Goal: Task Accomplishment & Management: Complete application form

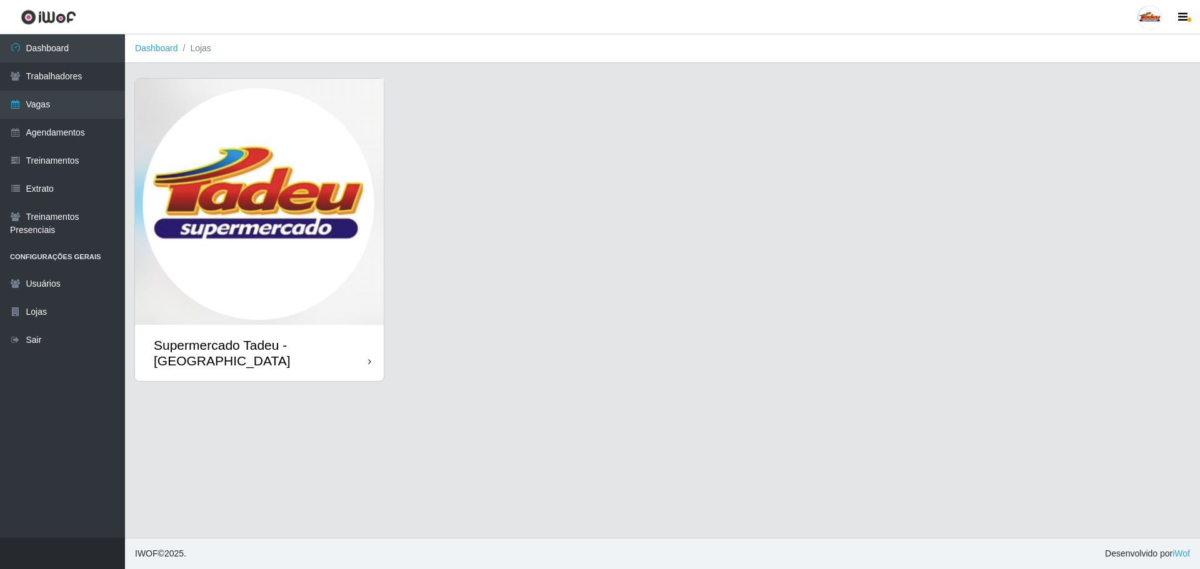
click at [222, 253] on img at bounding box center [259, 202] width 249 height 246
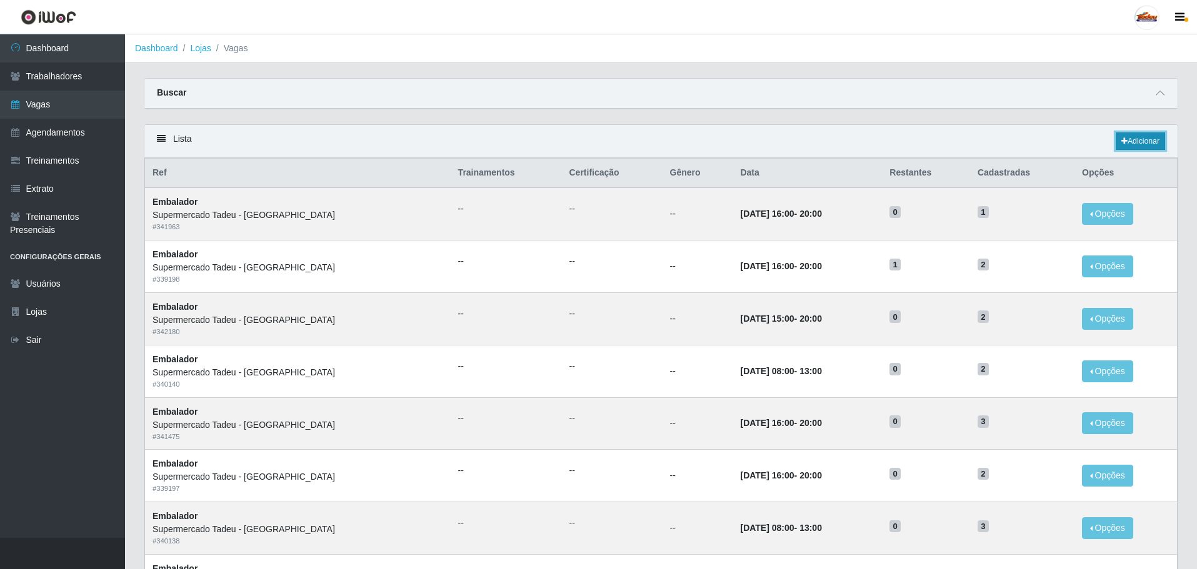
click at [1148, 145] on link "Adicionar" at bounding box center [1140, 142] width 49 height 18
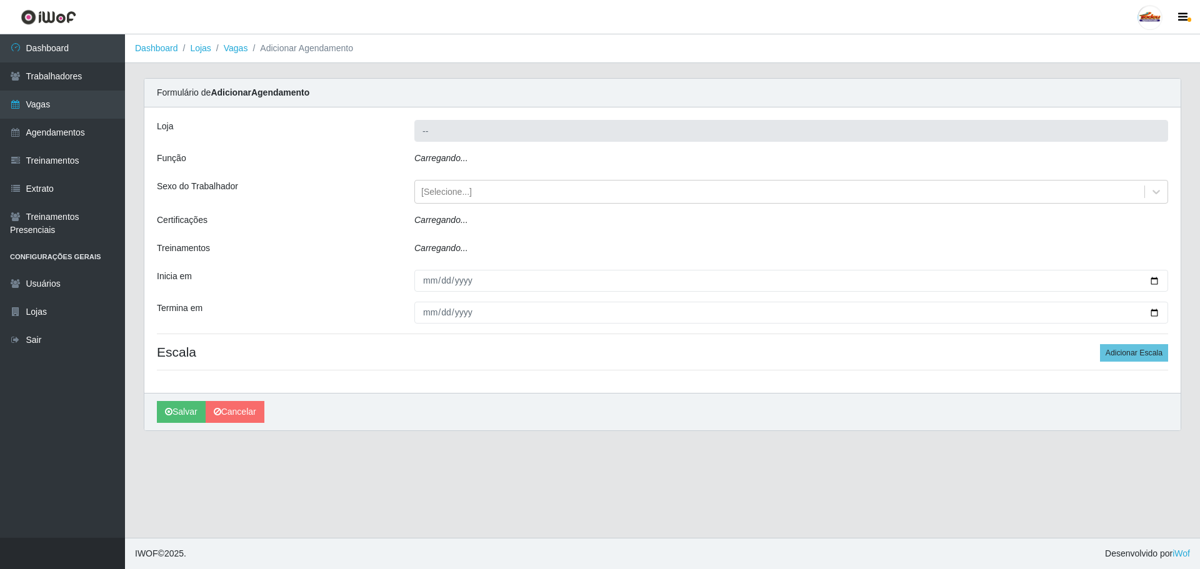
type input "Supermercado Tadeu - [GEOGRAPHIC_DATA]"
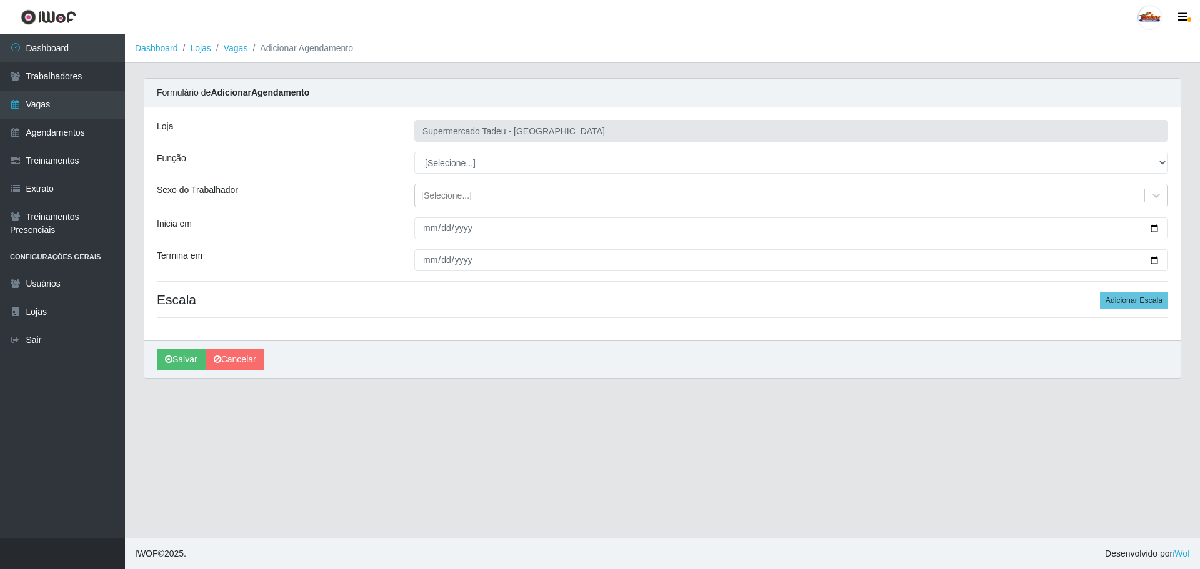
click at [480, 176] on div "Loja Supermercado Tadeu - [GEOGRAPHIC_DATA] Função [Selecione...] ASG ASG + ASG…" at bounding box center [662, 224] width 1036 height 233
click at [478, 168] on select "[Selecione...] ASG ASG + ASG ++ Auxiliar de Estacionamento Auxiliar de Estacion…" at bounding box center [791, 163] width 754 height 22
select select "1"
click at [414, 152] on select "[Selecione...] ASG ASG + ASG ++ Auxiliar de Estacionamento Auxiliar de Estacion…" at bounding box center [791, 163] width 754 height 22
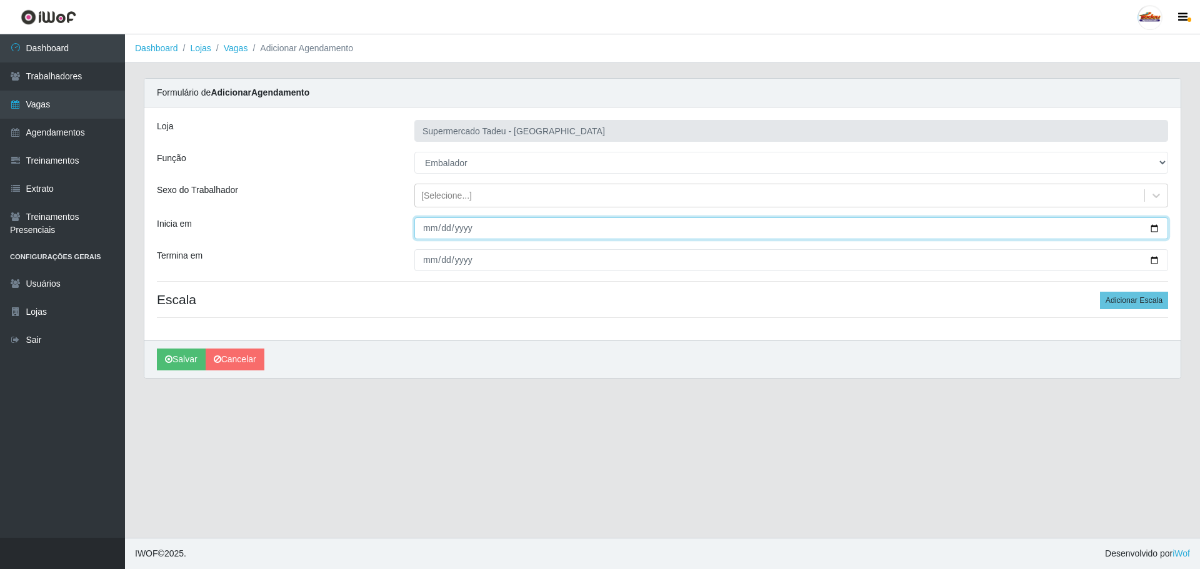
click at [424, 230] on input "Inicia em" at bounding box center [791, 229] width 754 height 22
click at [431, 233] on input "Inicia em" at bounding box center [791, 229] width 754 height 22
type input "[DATE]"
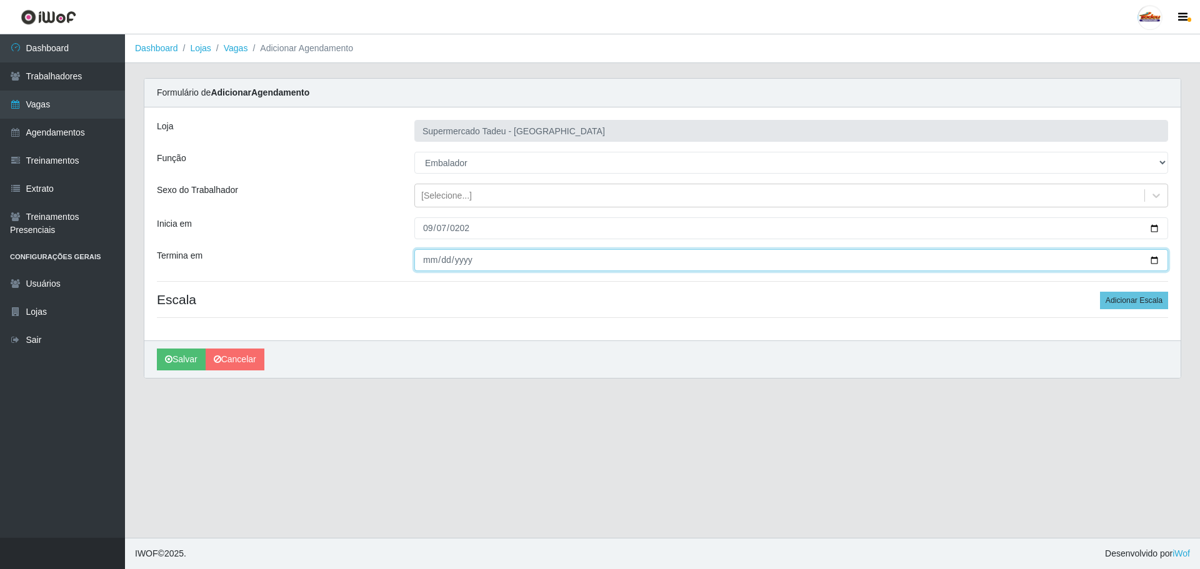
click at [426, 261] on input "Termina em" at bounding box center [791, 260] width 754 height 22
type input "[DATE]"
click at [458, 195] on div "[Selecione...]" at bounding box center [446, 195] width 51 height 13
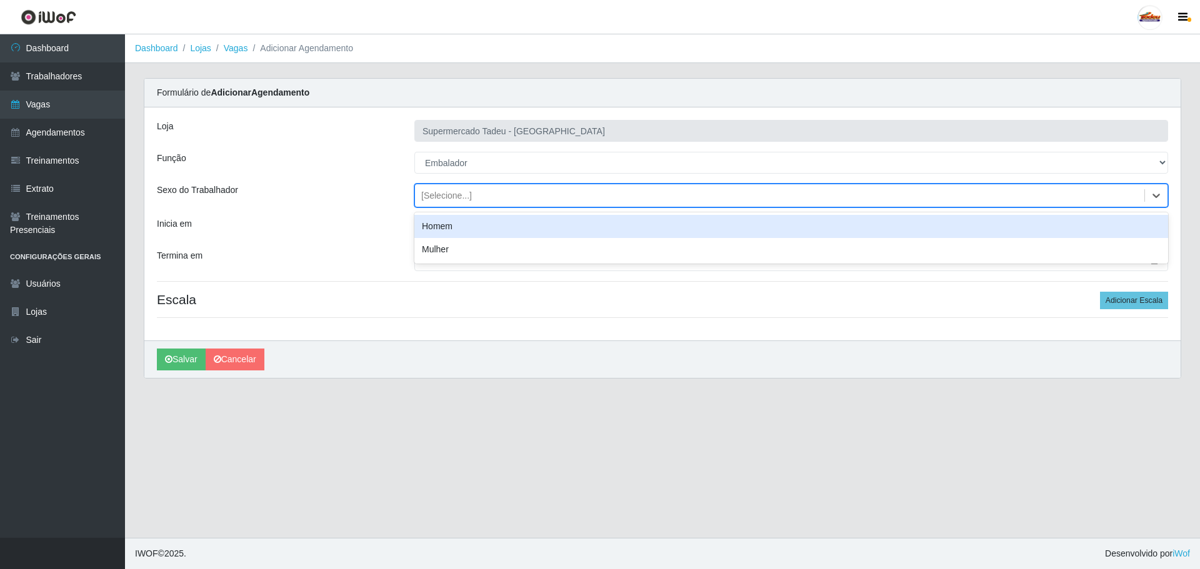
click at [334, 179] on div "Loja Supermercado Tadeu - [GEOGRAPHIC_DATA] Função [Selecione...] ASG ASG + ASG…" at bounding box center [662, 224] width 1036 height 233
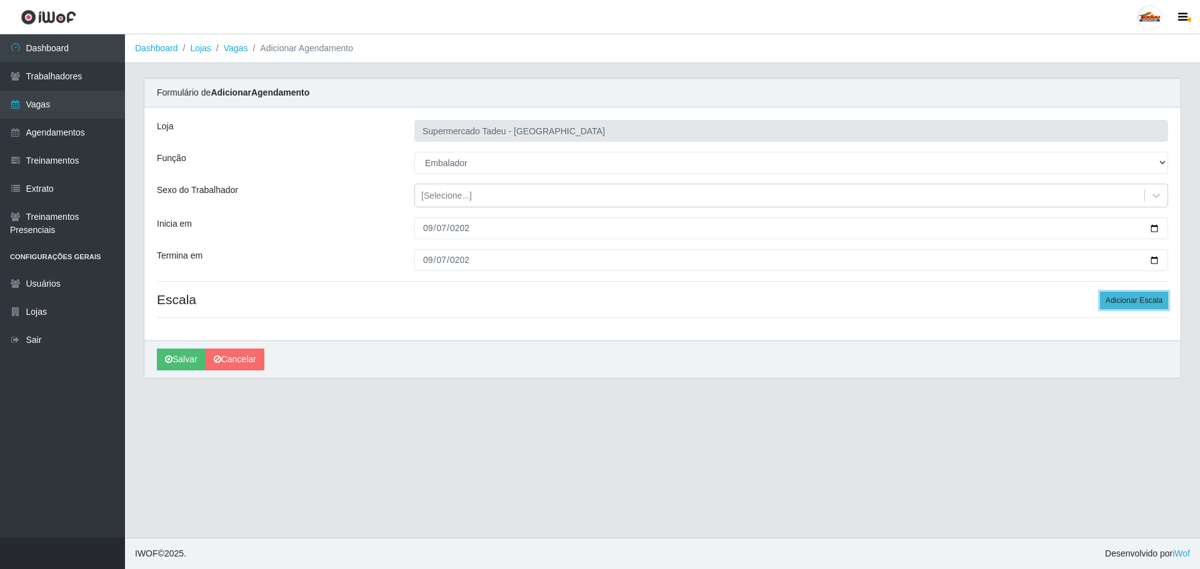
click at [1150, 298] on button "Adicionar Escala" at bounding box center [1134, 301] width 68 height 18
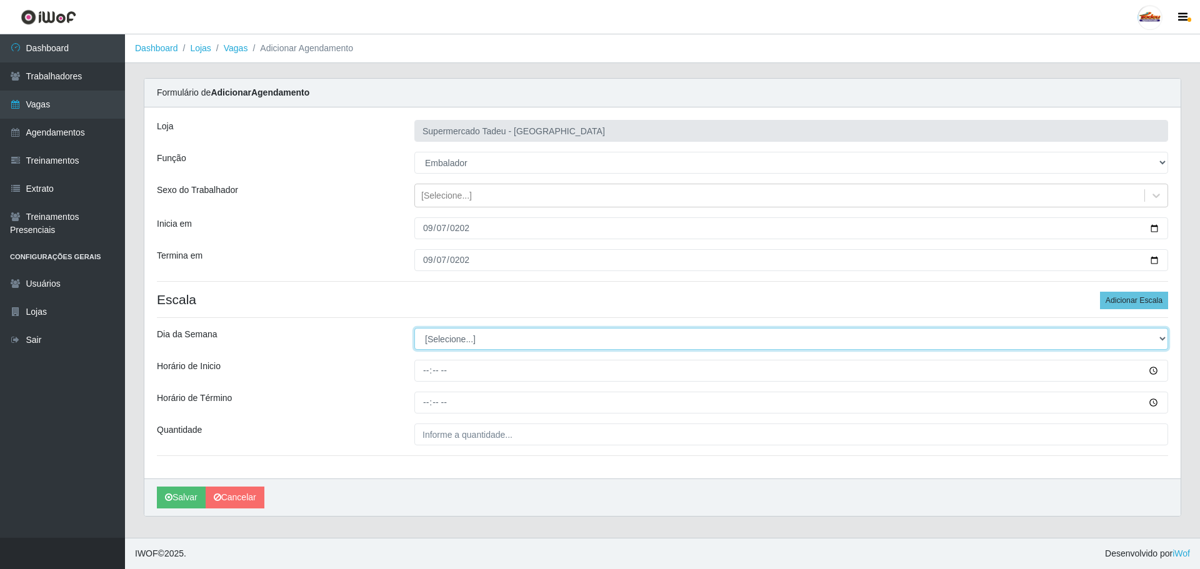
click at [452, 346] on select "[Selecione...] Segunda Terça Quarta Quinta Sexta Sábado Domingo" at bounding box center [791, 339] width 754 height 22
select select "0"
click at [414, 328] on select "[Selecione...] Segunda Terça Quarta Quinta Sexta Sábado Domingo" at bounding box center [791, 339] width 754 height 22
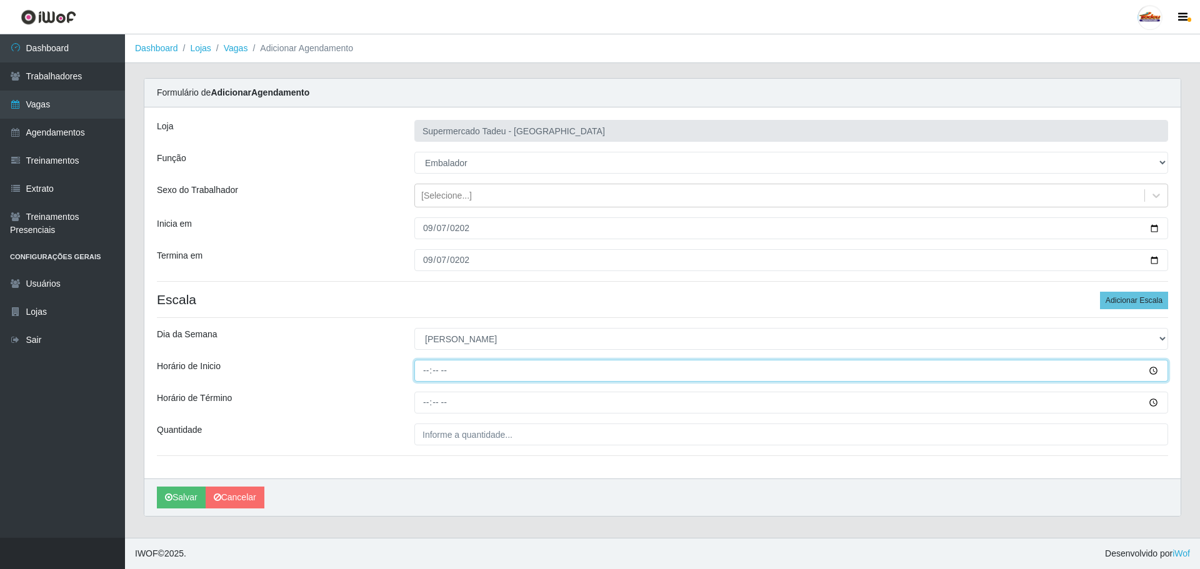
click at [426, 376] on input "Horário de Inicio" at bounding box center [791, 371] width 754 height 22
click at [426, 370] on input "Horário de Inicio" at bounding box center [791, 371] width 754 height 22
type input "08:00"
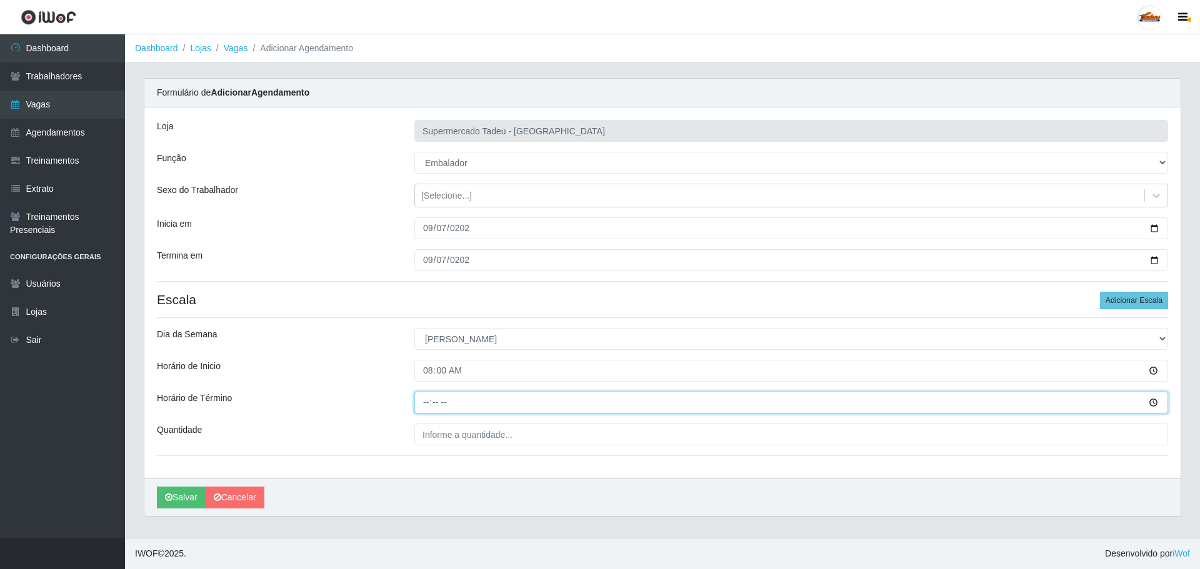
click at [435, 406] on input "Horário de Término" at bounding box center [791, 403] width 754 height 22
click at [425, 407] on input "Horário de Término" at bounding box center [791, 403] width 754 height 22
type input "12:00"
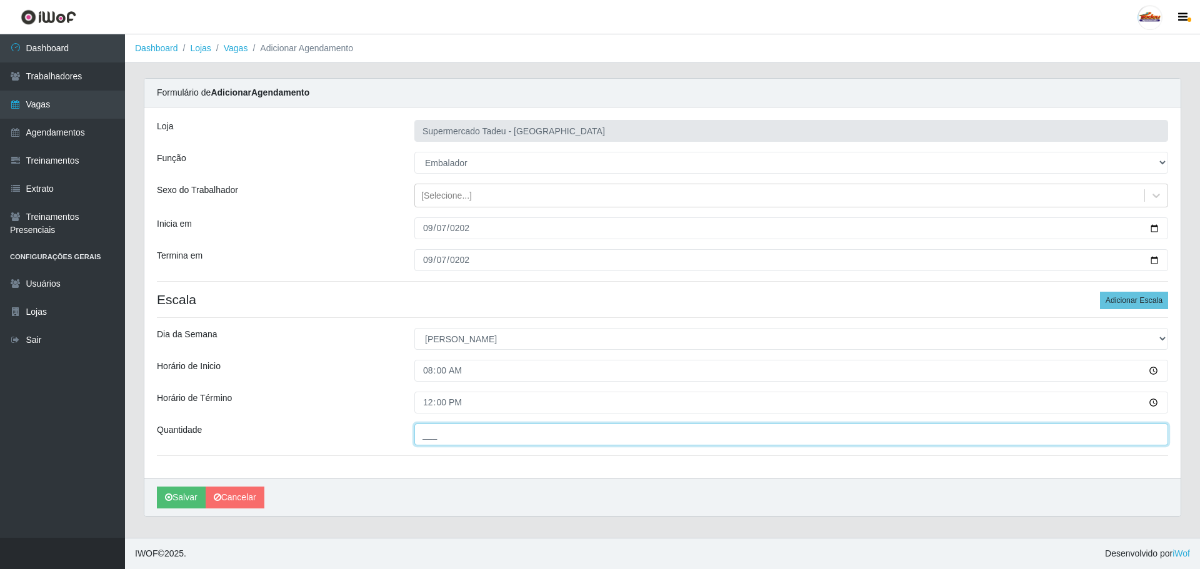
click at [444, 429] on input "___" at bounding box center [791, 435] width 754 height 22
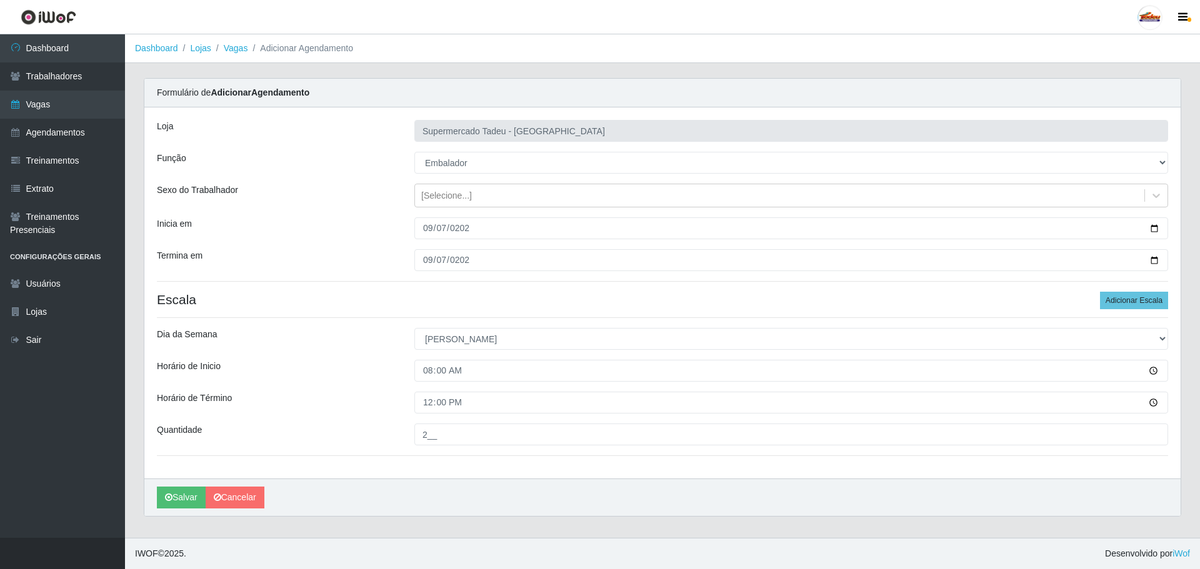
click at [354, 400] on div "Horário de Término" at bounding box center [277, 403] width 258 height 22
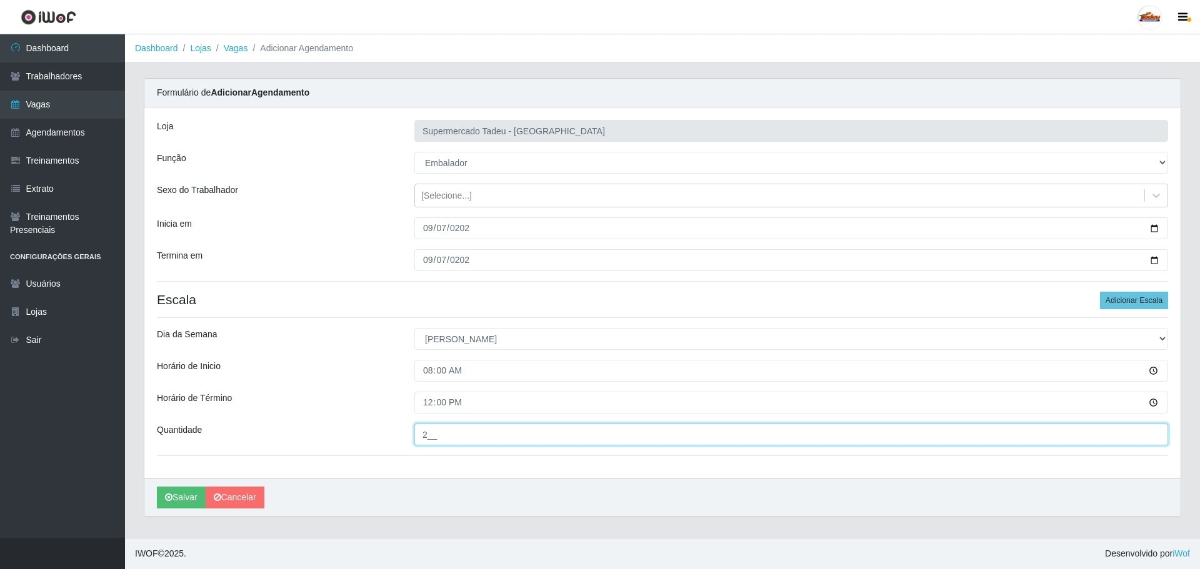
drag, startPoint x: 426, startPoint y: 436, endPoint x: 406, endPoint y: 440, distance: 19.9
click at [406, 440] on div "2__" at bounding box center [791, 435] width 773 height 22
type input "3__"
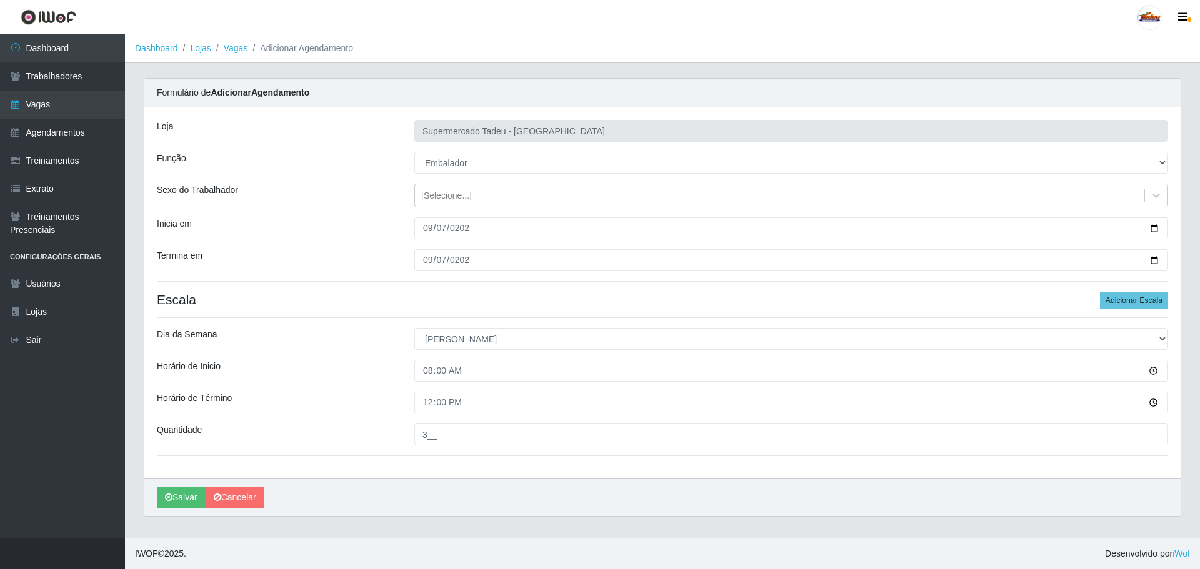
click at [386, 414] on div "Horário de Término" at bounding box center [277, 403] width 258 height 22
click at [176, 498] on button "Salvar" at bounding box center [181, 498] width 49 height 22
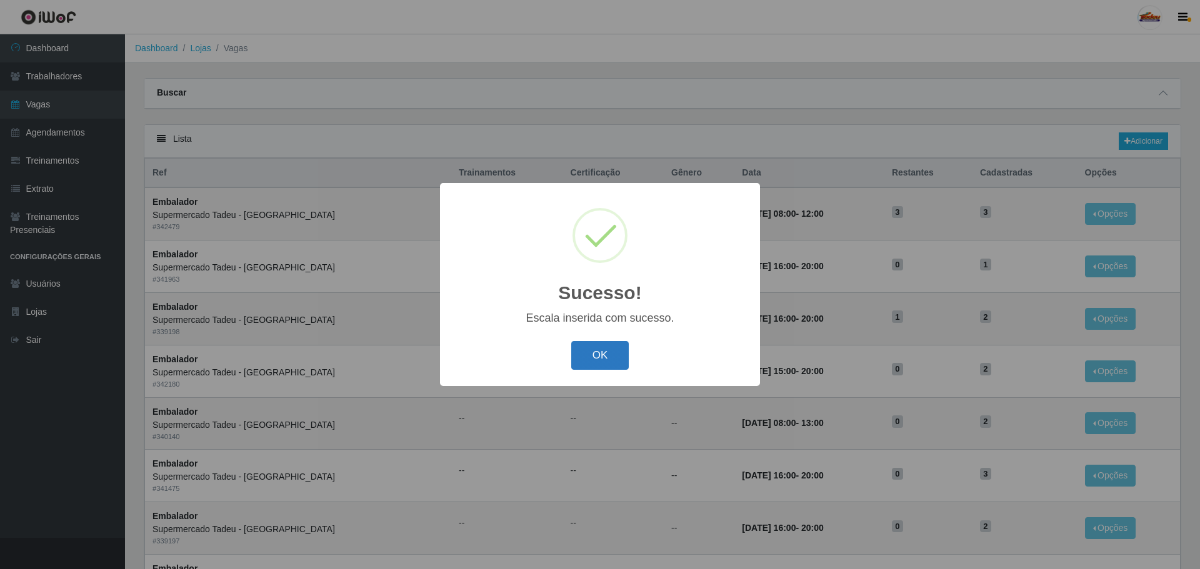
click at [608, 371] on button "OK" at bounding box center [600, 355] width 58 height 29
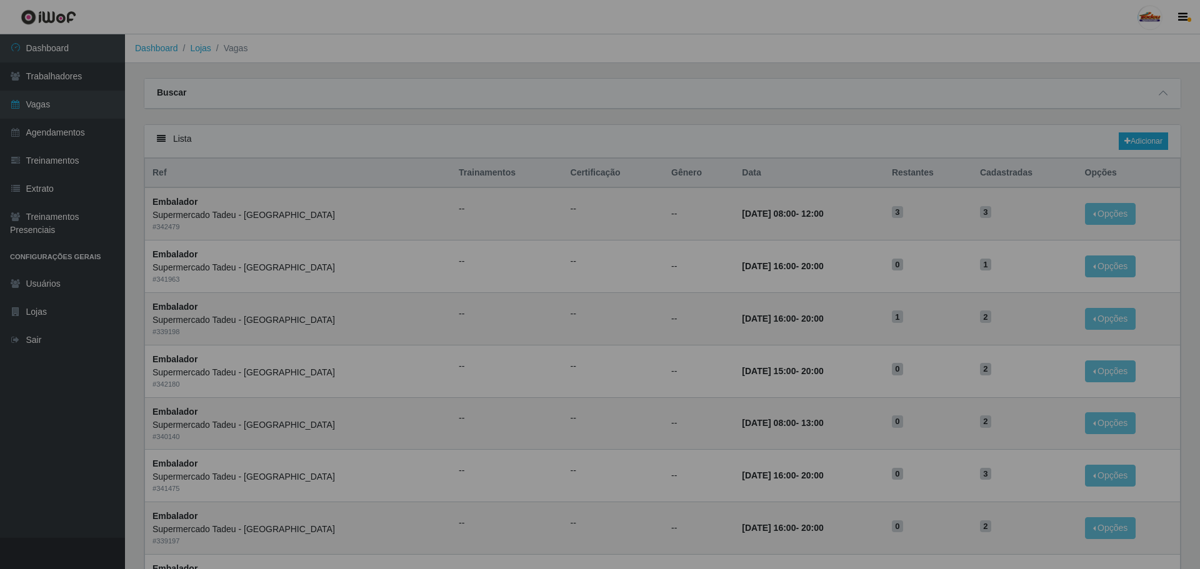
click at [603, 347] on td "--" at bounding box center [613, 371] width 101 height 53
